Goal: Find specific page/section: Find specific page/section

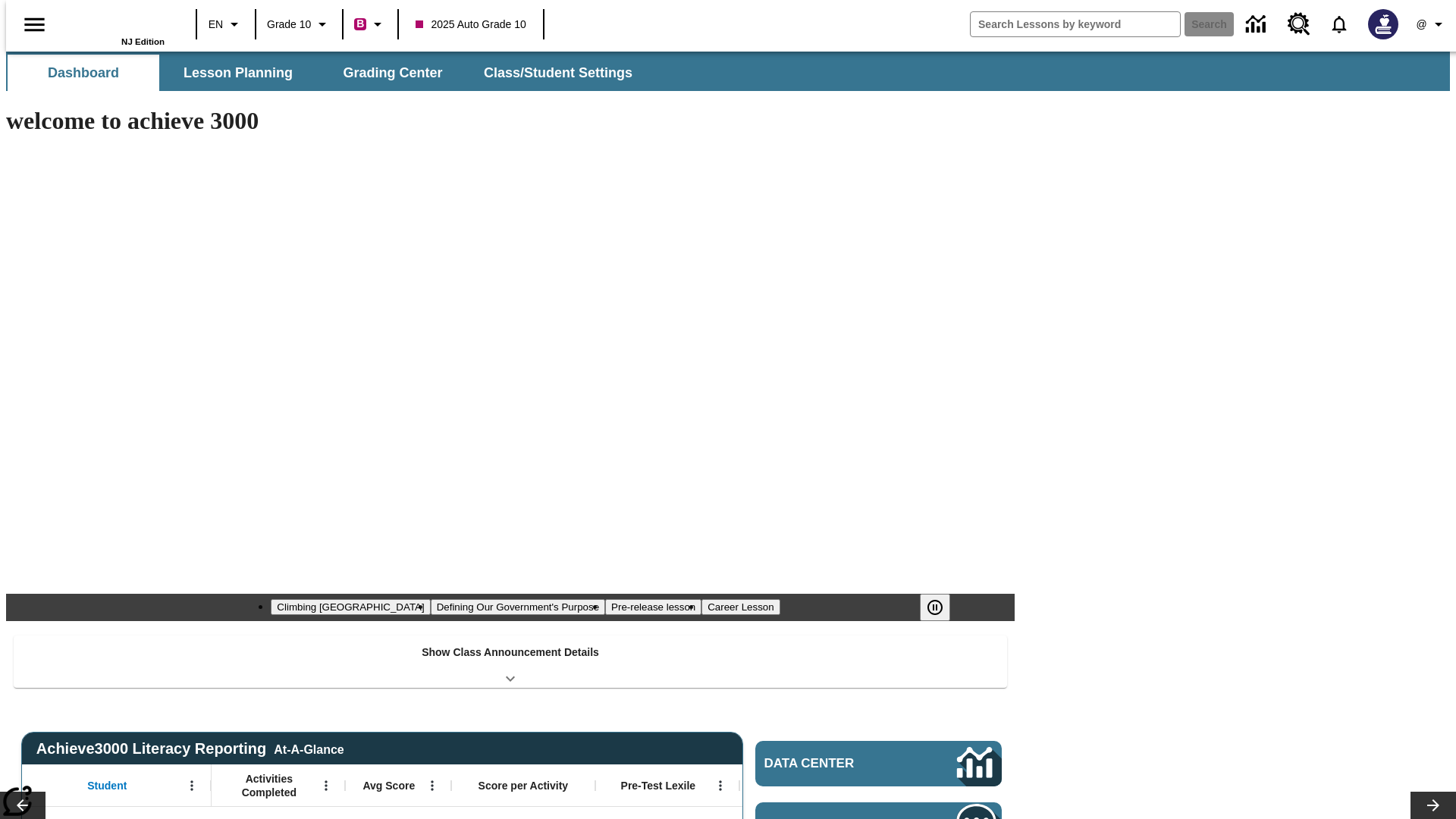
type input "-1"
click at [387, 73] on span "Grading Center" at bounding box center [392, 73] width 99 height 18
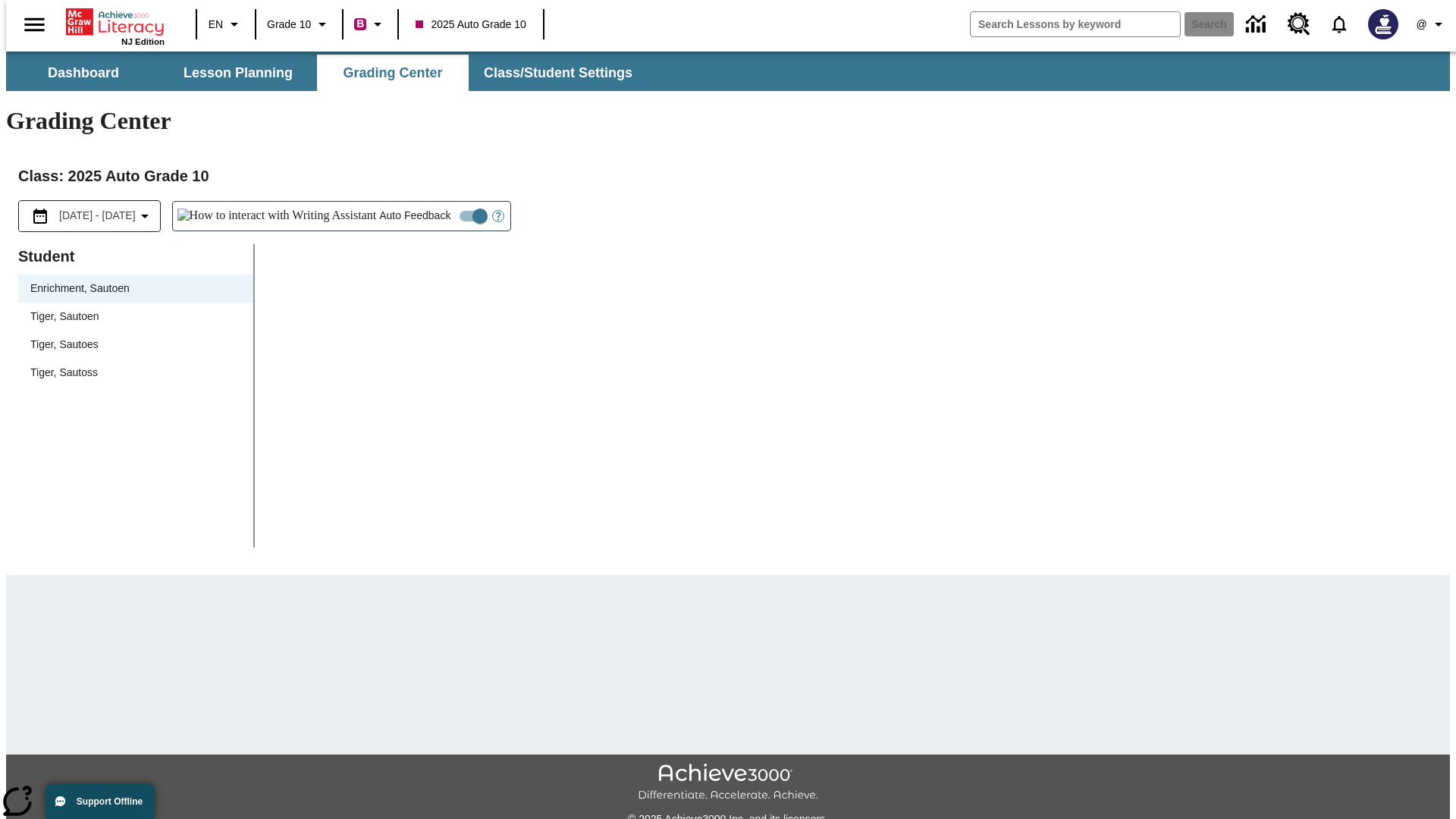
click at [130, 309] on div "Tiger, Sautoen" at bounding box center [135, 317] width 211 height 16
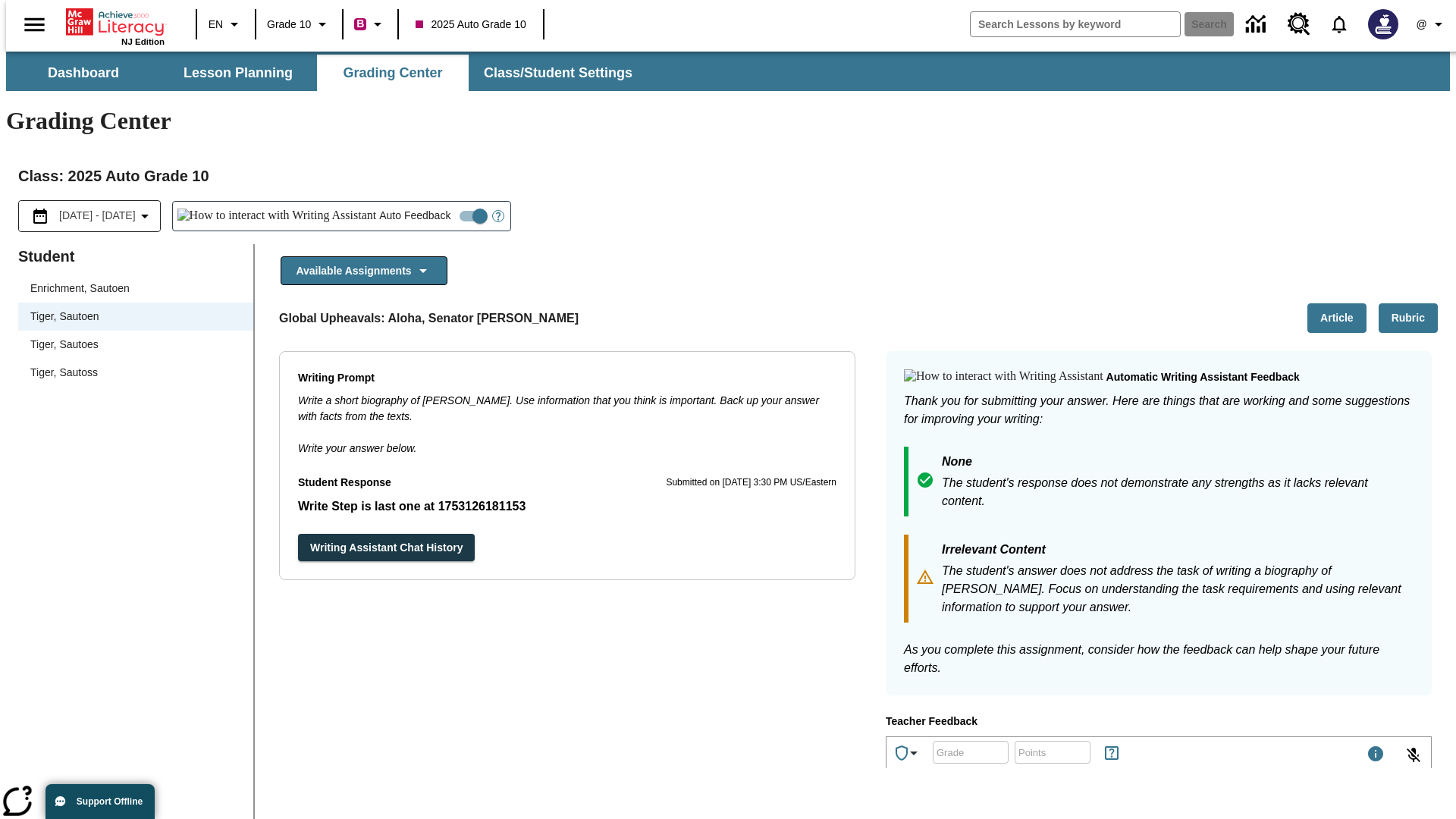
scroll to position [262, 0]
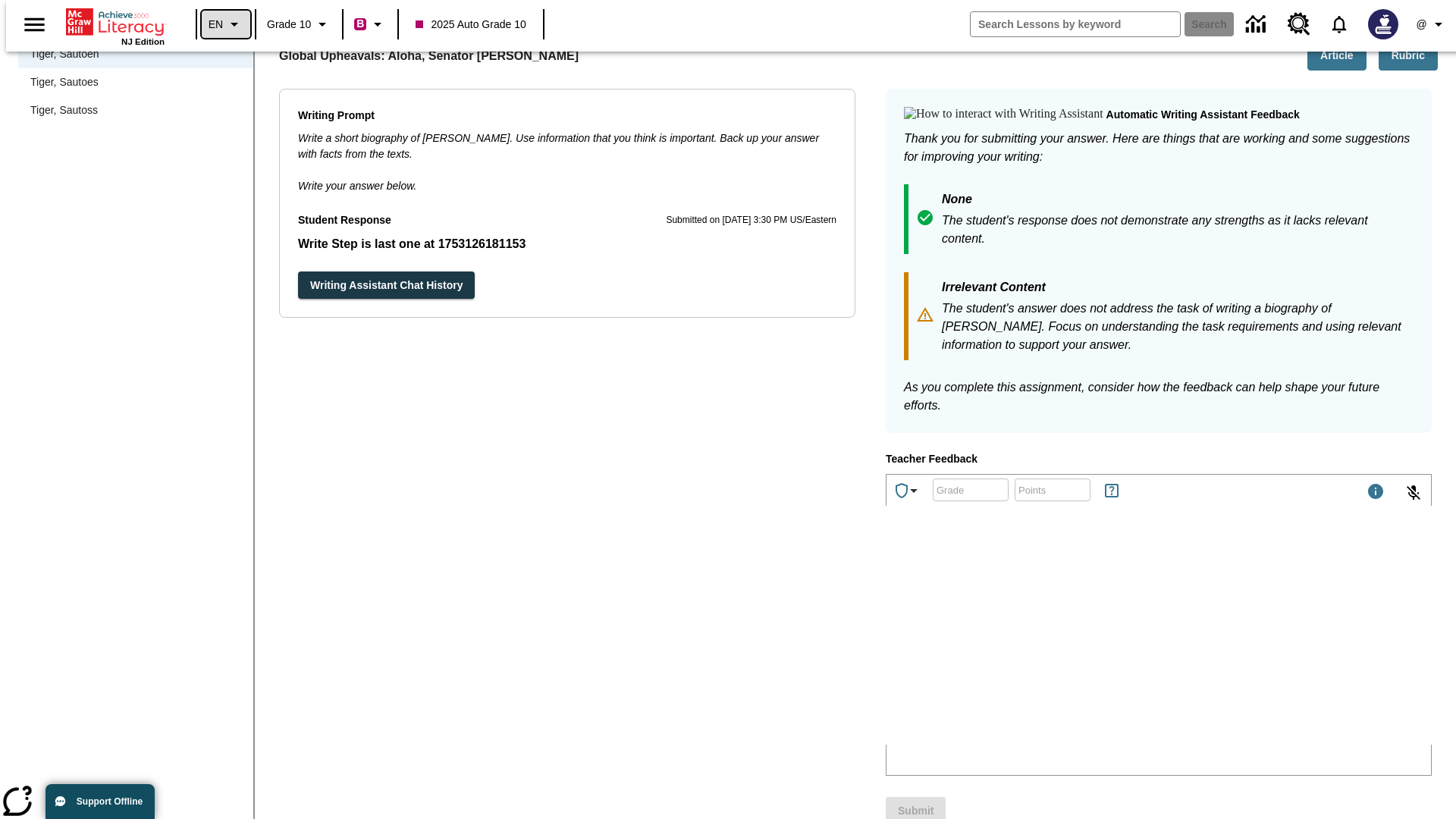
click at [225, 25] on icon "Language: EN, Select a language" at bounding box center [234, 24] width 18 height 18
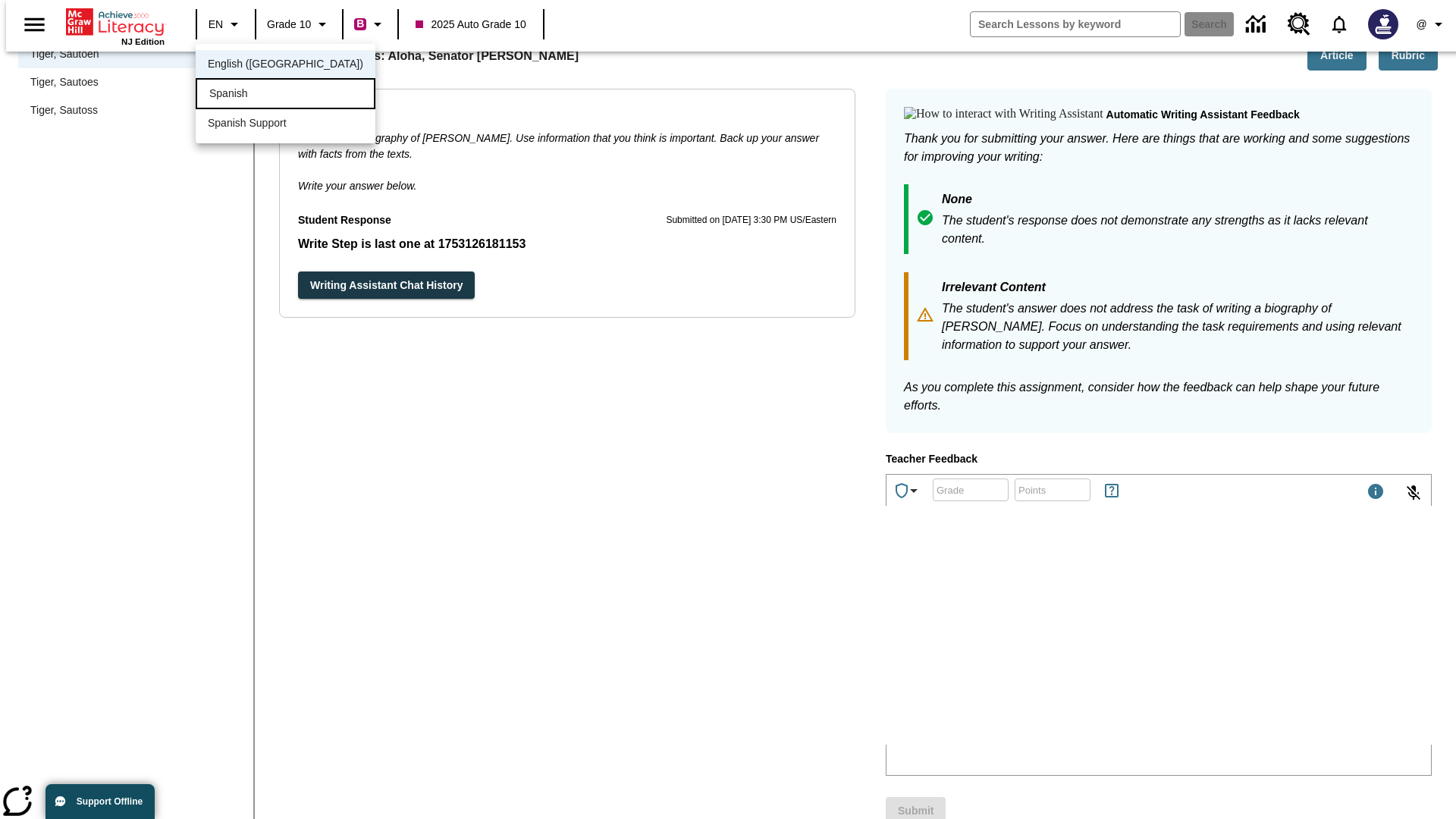
click at [252, 95] on div "Spanish" at bounding box center [285, 93] width 179 height 31
